Goal: Task Accomplishment & Management: Use online tool/utility

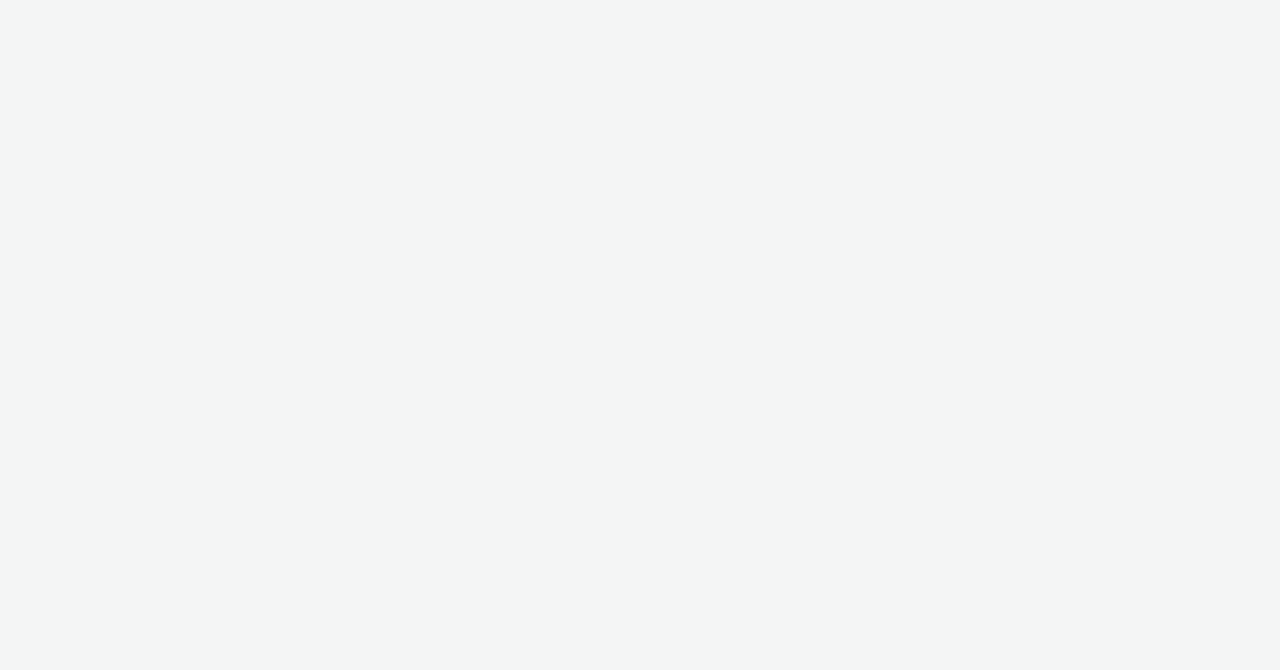
select select "47c37c18-910e-43a3-bb91-a2beb2847406"
select select "b1b940d3-d05b-48b5-821e-f328c33b988b"
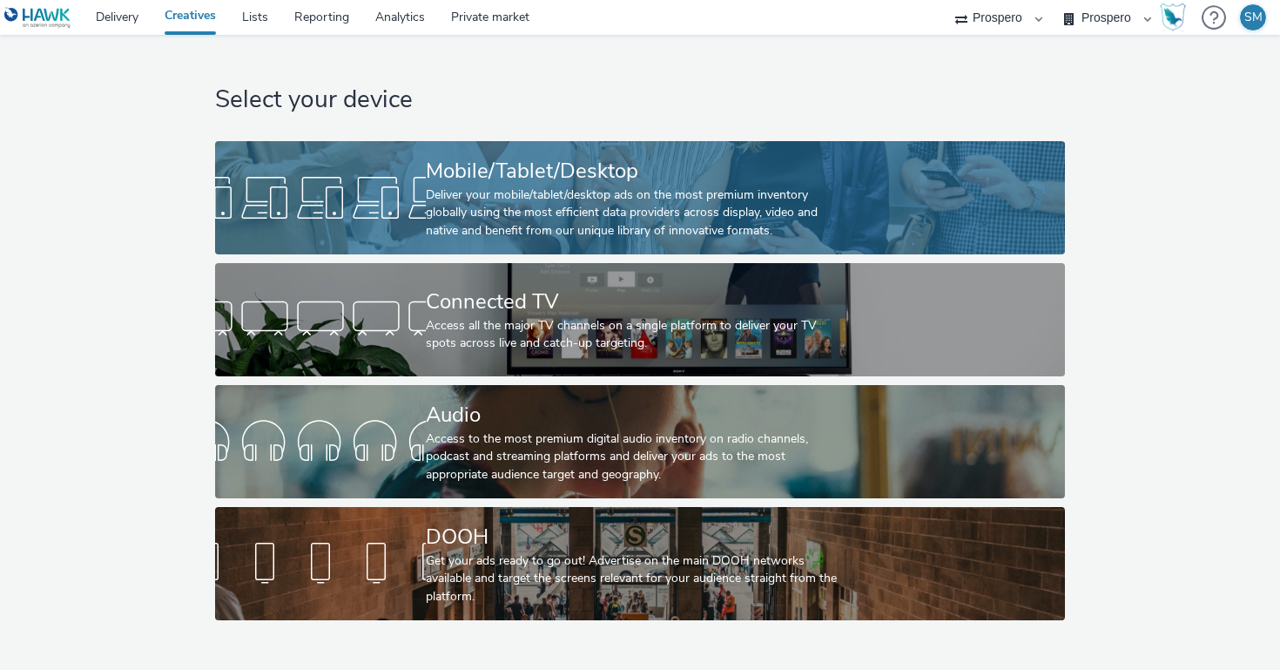
click at [734, 175] on div "Mobile/Tablet/Desktop" at bounding box center [636, 171] width 421 height 30
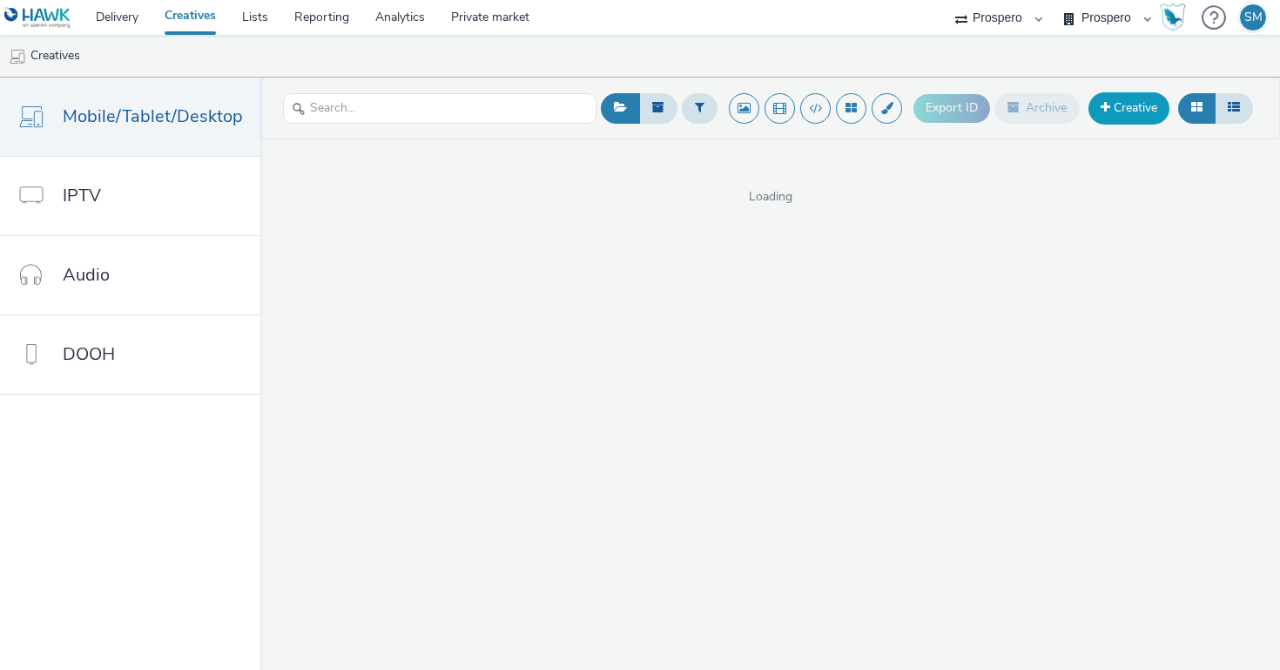
click at [1118, 105] on link "Creative" at bounding box center [1128, 107] width 81 height 31
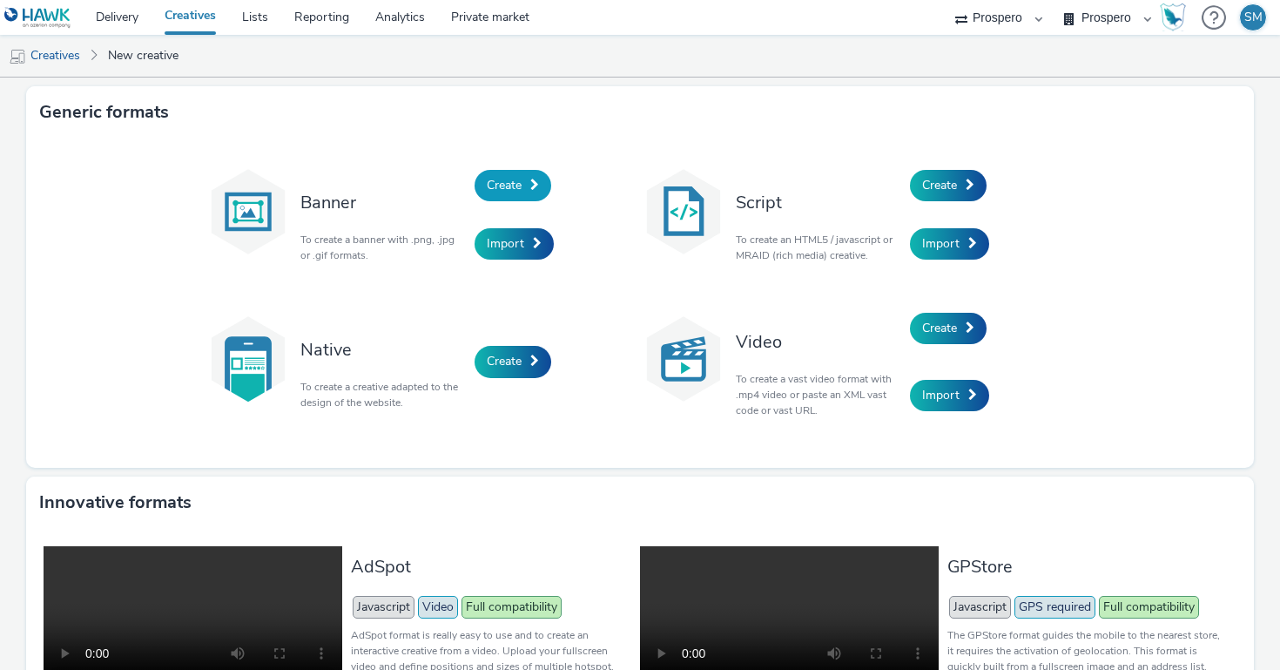
click at [491, 184] on span "Create" at bounding box center [504, 185] width 35 height 17
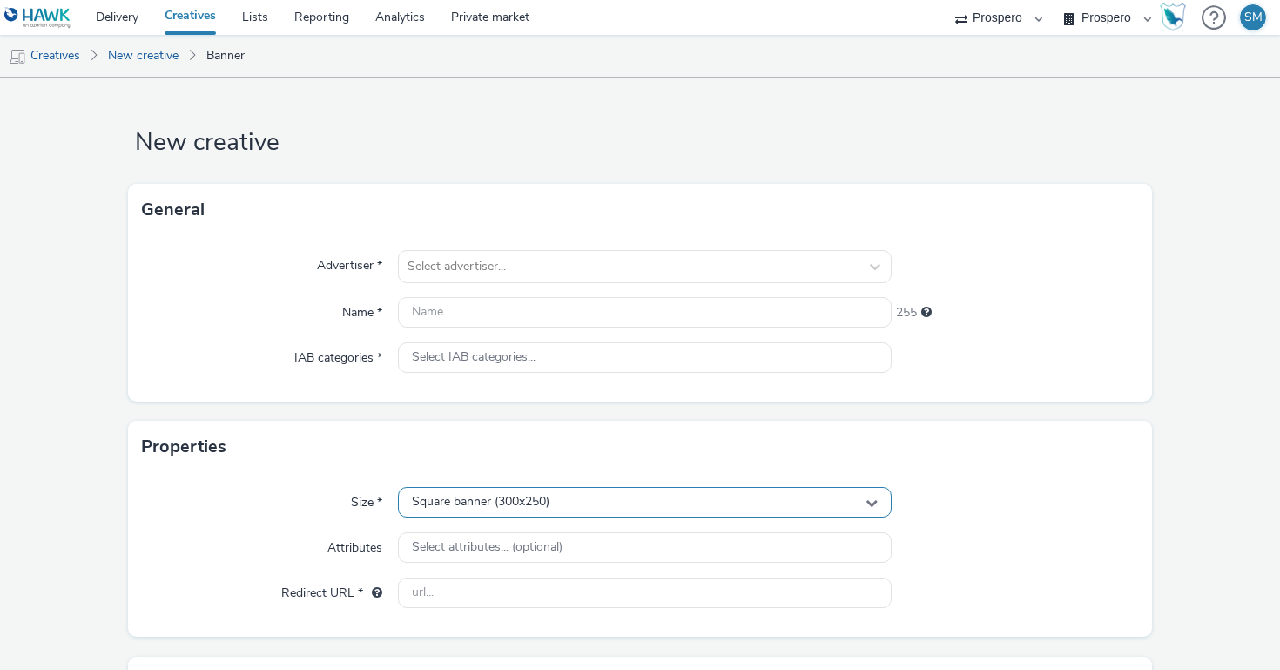
click at [627, 492] on div "Square banner (300x250)" at bounding box center [645, 502] width 494 height 30
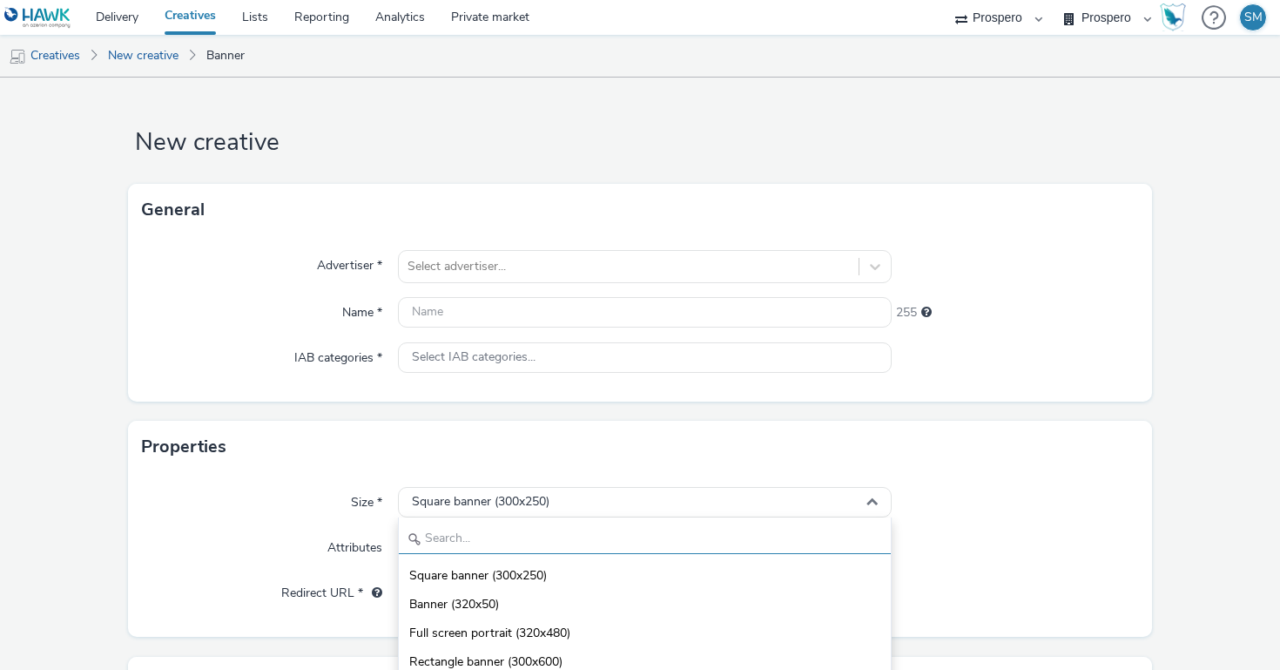
click at [475, 533] on input "text" at bounding box center [645, 538] width 492 height 30
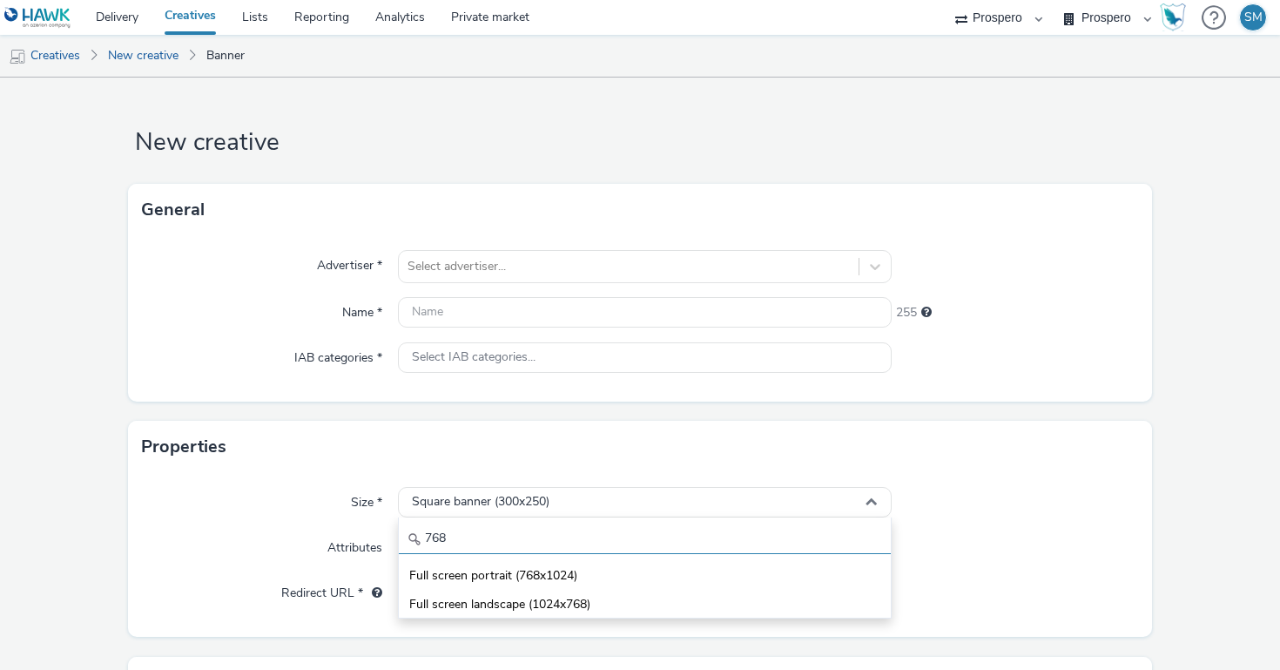
type input "768"
